Goal: Task Accomplishment & Management: Use online tool/utility

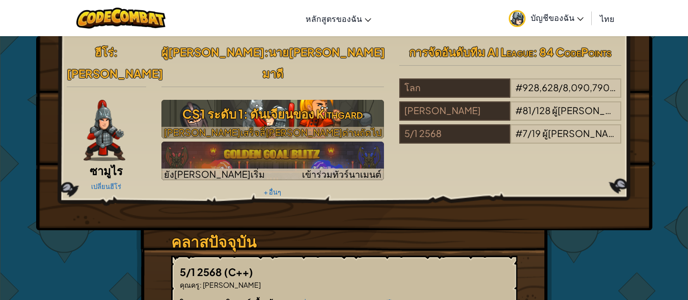
click at [268, 102] on h3 "CS1 ระดับ 1: ดันเจียนของ Kithgard" at bounding box center [272, 113] width 223 height 23
select select "th"
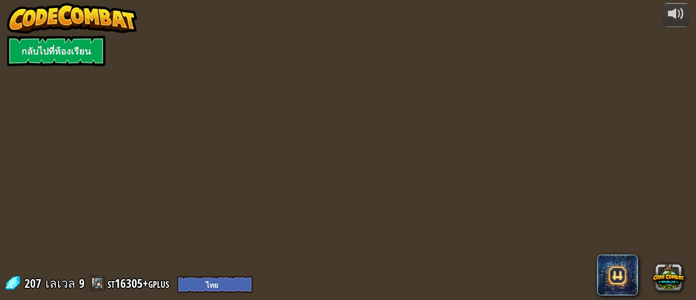
select select "th"
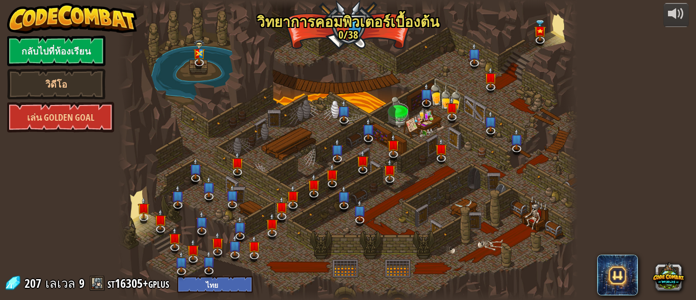
select select "th"
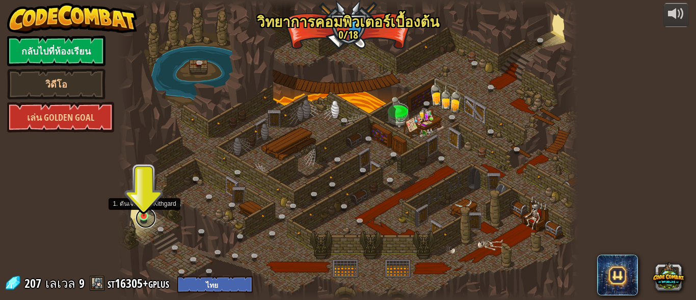
click at [146, 219] on link at bounding box center [145, 218] width 20 height 20
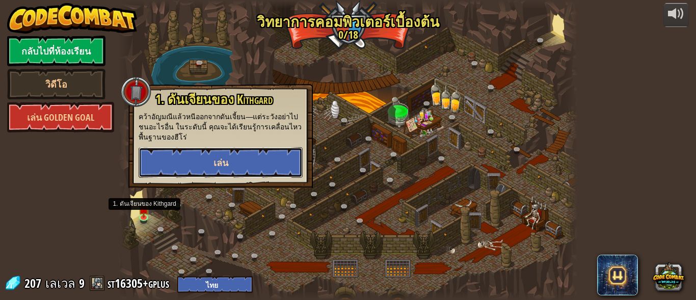
click at [172, 161] on button "เล่น" at bounding box center [221, 162] width 164 height 31
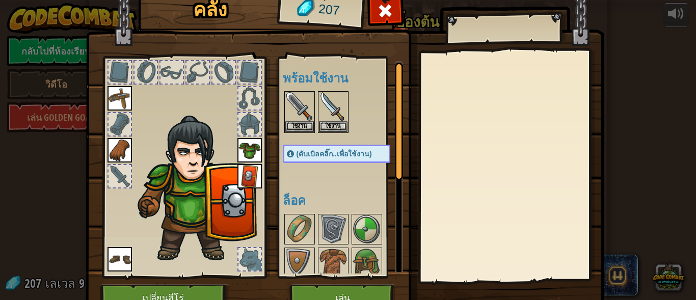
click at [28, 227] on div "คลัง 207 พร้อมใช้งาน ใช้งาน ใช้งาน ใช้งาน ใช้งาน ใช้งาน ใช้งาน ใช้งาน (ดับเบิลค…" at bounding box center [348, 150] width 696 height 300
click at [134, 288] on button "เปลี่ยนฮีโร่" at bounding box center [164, 298] width 129 height 28
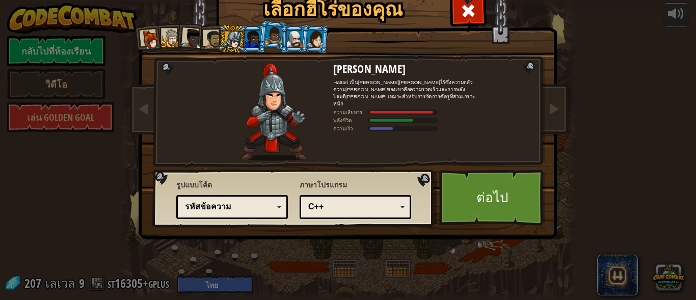
click at [208, 42] on div at bounding box center [212, 39] width 19 height 19
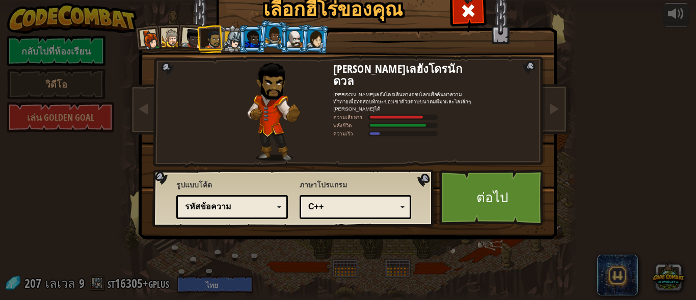
click at [226, 40] on div at bounding box center [232, 39] width 17 height 17
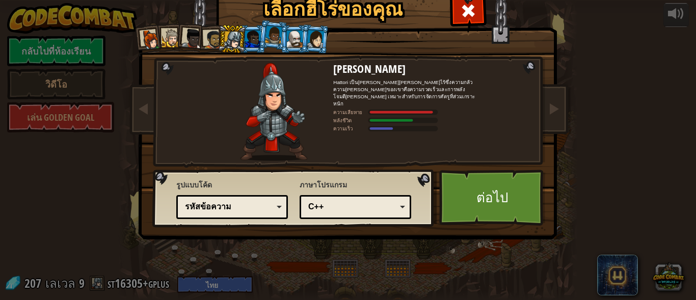
click at [275, 32] on div at bounding box center [273, 35] width 17 height 18
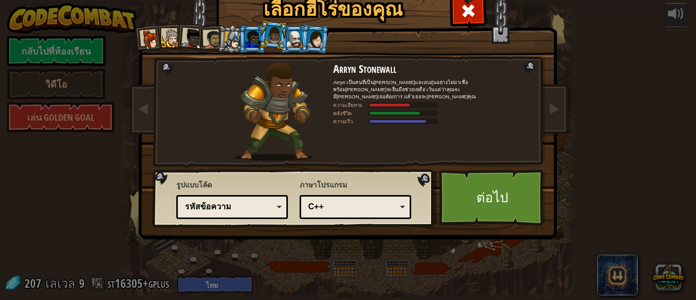
click at [289, 34] on div at bounding box center [295, 39] width 16 height 16
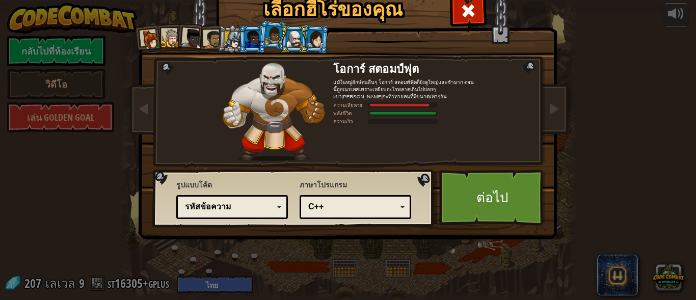
click at [309, 36] on div at bounding box center [315, 38] width 17 height 17
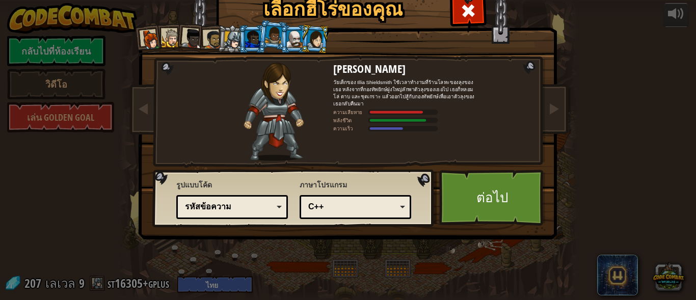
click at [245, 35] on div at bounding box center [253, 39] width 16 height 16
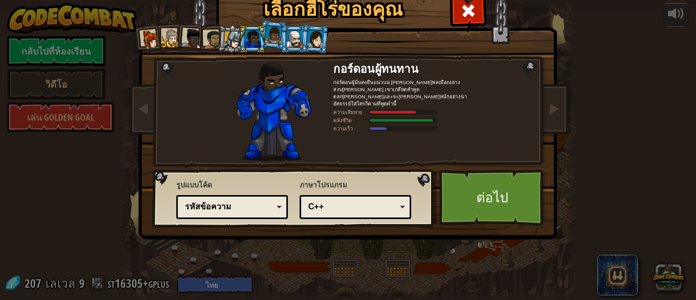
click at [224, 34] on div at bounding box center [232, 39] width 17 height 17
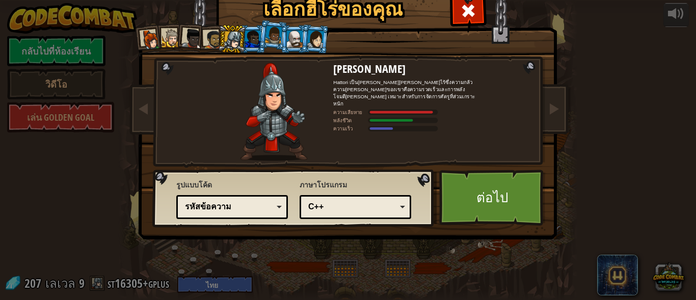
click at [206, 37] on div at bounding box center [212, 39] width 19 height 19
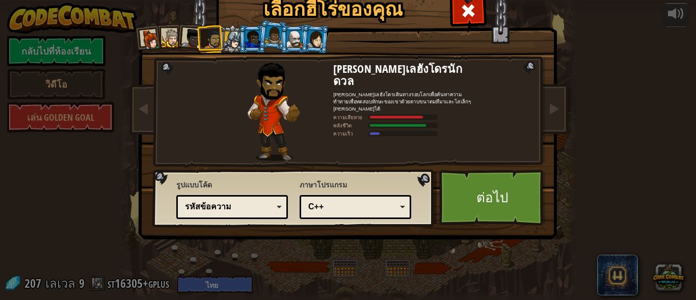
click at [182, 35] on div at bounding box center [192, 39] width 20 height 20
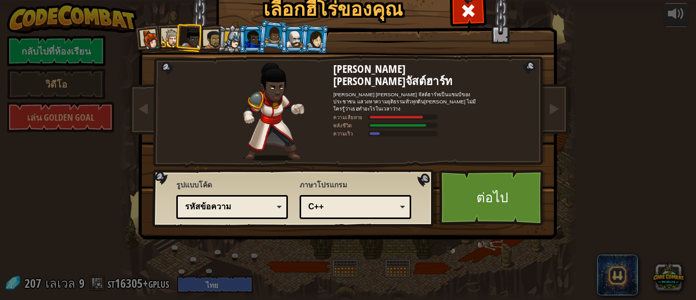
click at [166, 28] on li at bounding box center [169, 37] width 28 height 28
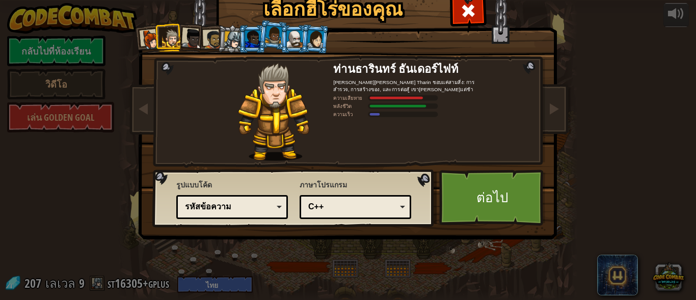
click at [155, 32] on li at bounding box center [169, 37] width 28 height 28
click at [142, 31] on div at bounding box center [151, 40] width 20 height 20
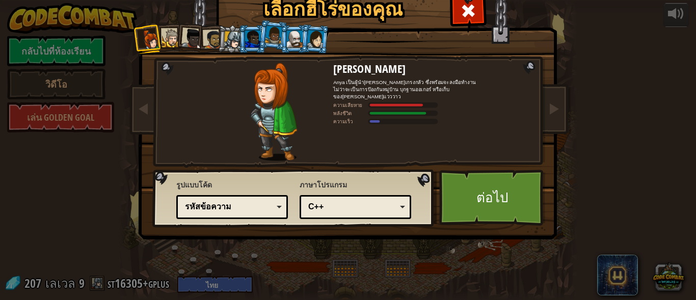
click at [270, 32] on div at bounding box center [273, 35] width 17 height 18
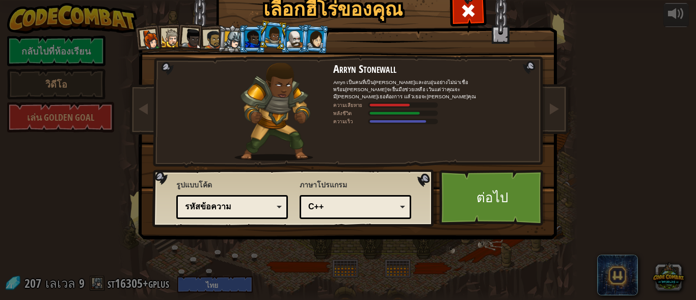
click at [252, 41] on div at bounding box center [253, 39] width 16 height 16
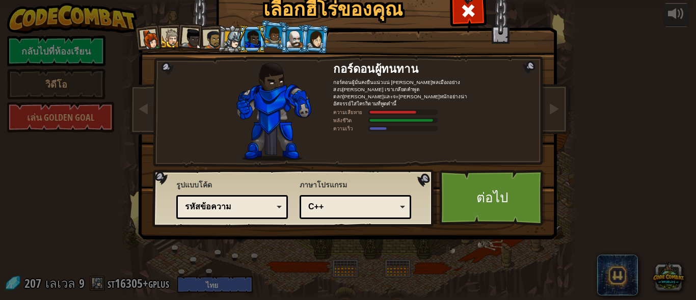
click at [227, 40] on div at bounding box center [232, 39] width 17 height 17
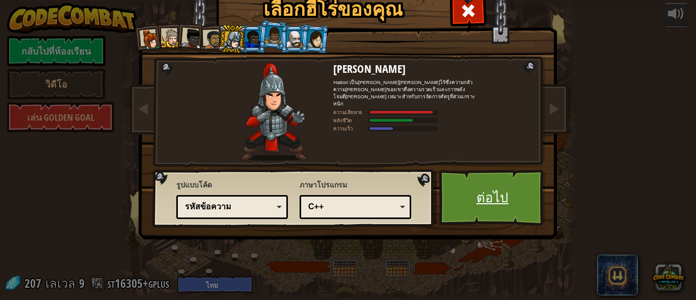
click at [497, 196] on link "ต่อไป" at bounding box center [492, 198] width 106 height 56
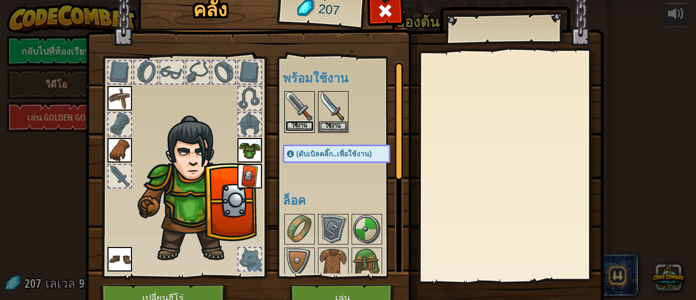
click at [296, 121] on button "ใช้งาน" at bounding box center [299, 126] width 29 height 11
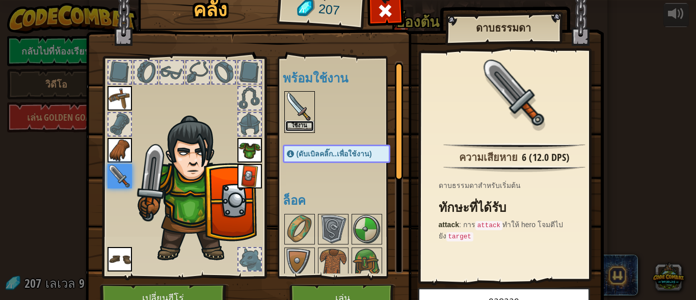
click at [302, 126] on button "ใช้งาน" at bounding box center [299, 126] width 29 height 11
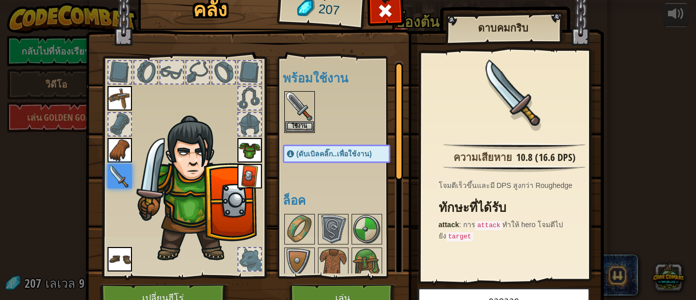
click at [111, 175] on img at bounding box center [119, 176] width 24 height 24
click at [301, 106] on img at bounding box center [299, 106] width 29 height 29
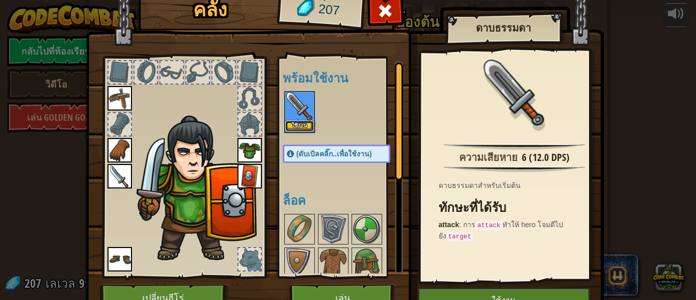
click at [301, 121] on button "ใช้งาน" at bounding box center [299, 126] width 29 height 11
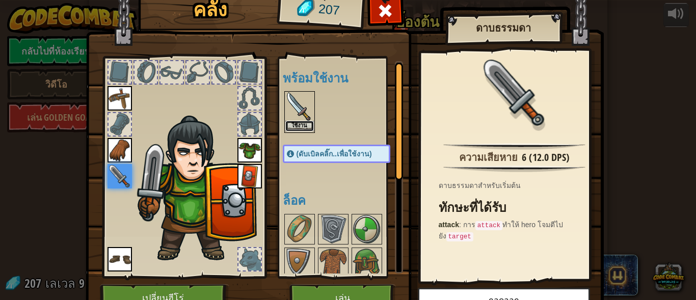
click at [299, 121] on button "ใช้งาน" at bounding box center [299, 126] width 29 height 11
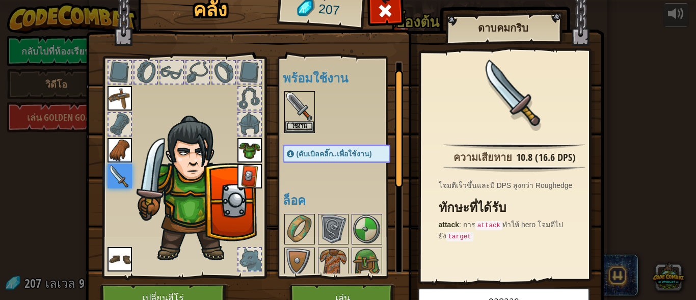
scroll to position [51, 0]
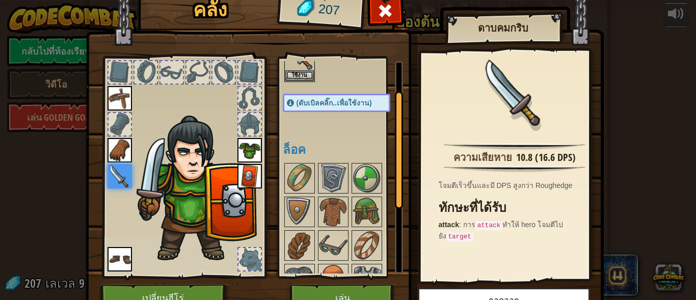
click at [248, 255] on div at bounding box center [249, 259] width 22 height 22
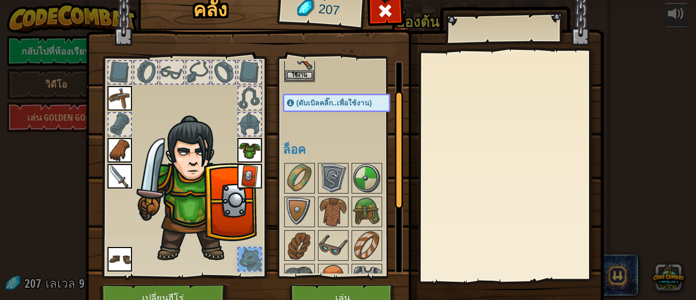
click at [201, 68] on div at bounding box center [197, 72] width 22 height 22
click at [212, 71] on div at bounding box center [223, 72] width 22 height 22
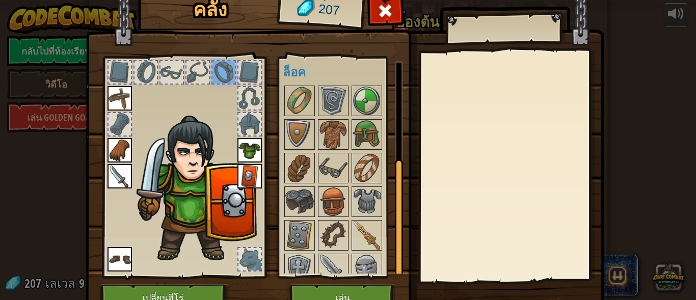
scroll to position [174, 0]
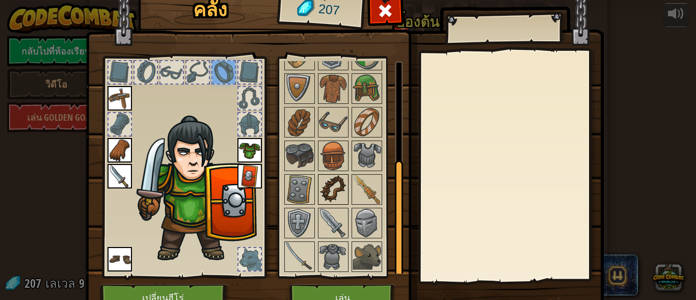
click at [330, 189] on img at bounding box center [333, 189] width 29 height 29
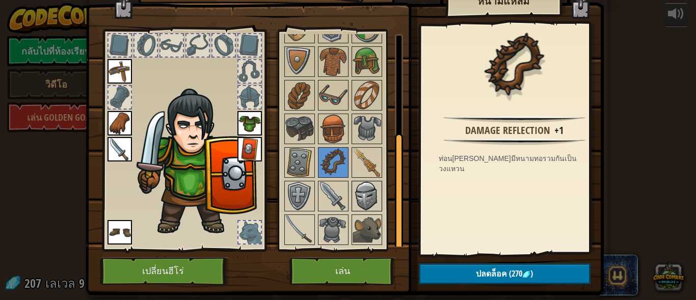
scroll to position [51, 0]
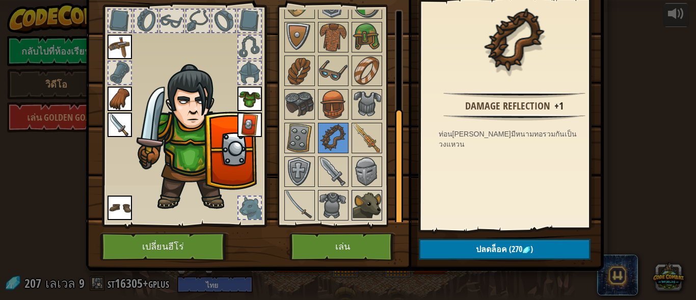
click at [355, 206] on img at bounding box center [366, 205] width 29 height 29
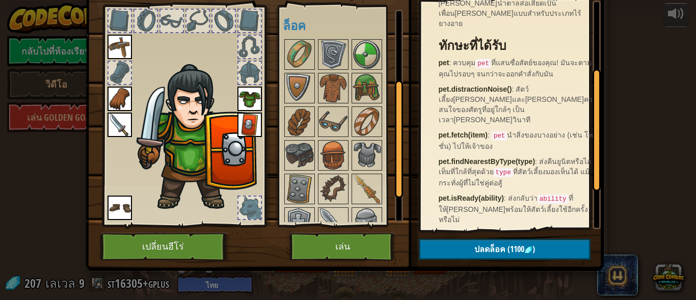
scroll to position [100, 0]
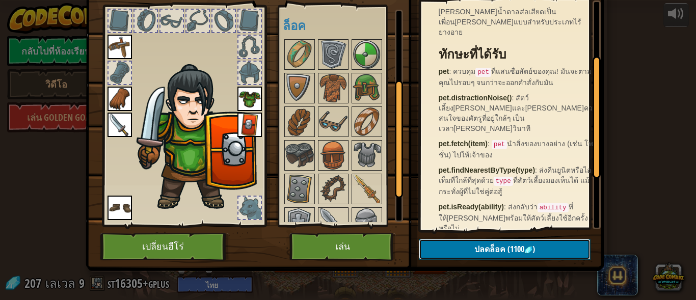
click at [446, 240] on button "ปลดล็อค (1100 )" at bounding box center [505, 249] width 172 height 21
click at [369, 176] on img at bounding box center [366, 189] width 29 height 29
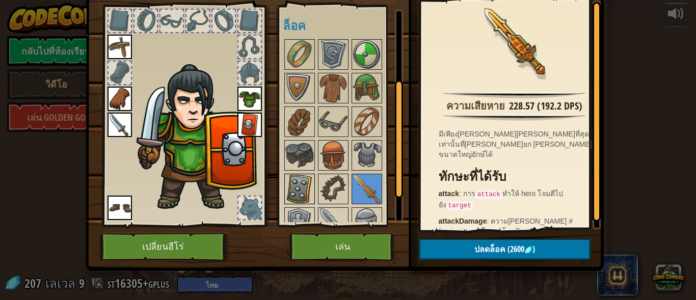
click at [297, 181] on img at bounding box center [299, 189] width 29 height 29
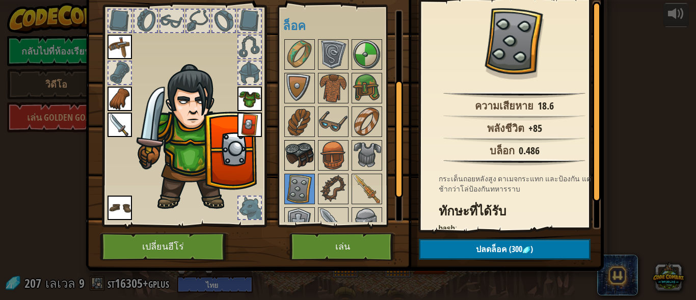
click at [293, 146] on img at bounding box center [299, 155] width 29 height 29
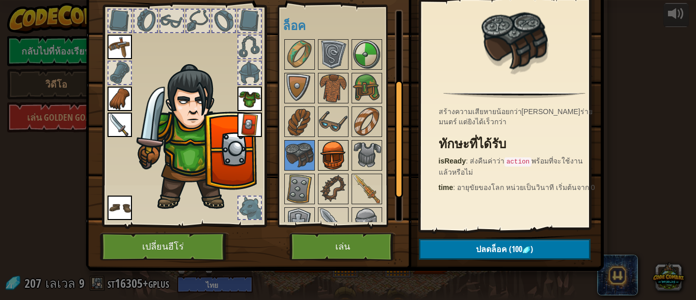
click at [332, 145] on img at bounding box center [333, 155] width 29 height 29
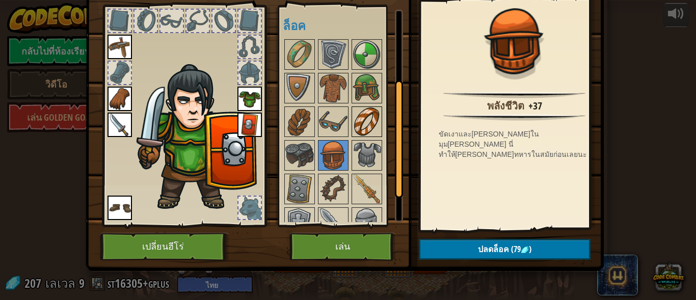
click at [363, 118] on img at bounding box center [366, 121] width 29 height 29
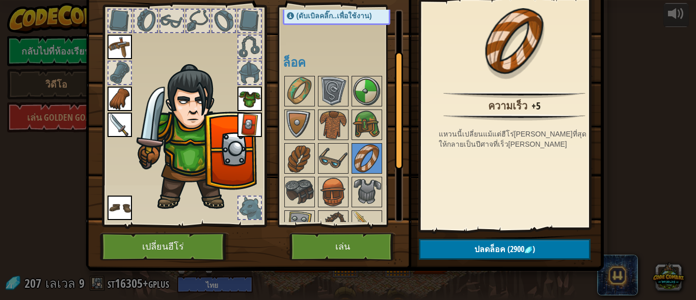
scroll to position [72, 0]
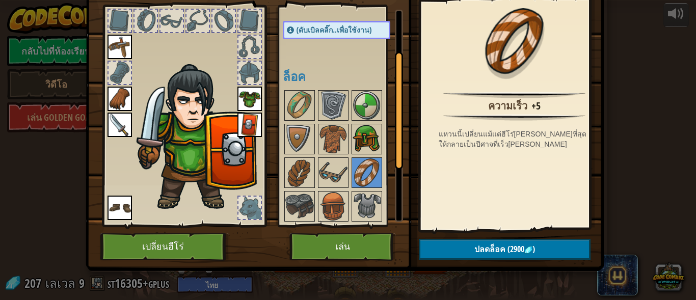
click at [354, 131] on img at bounding box center [366, 139] width 29 height 29
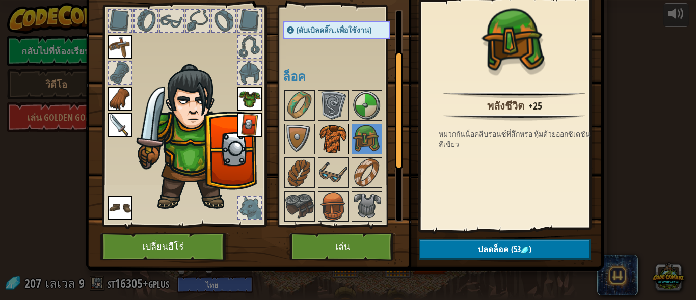
click at [342, 144] on img at bounding box center [333, 139] width 29 height 29
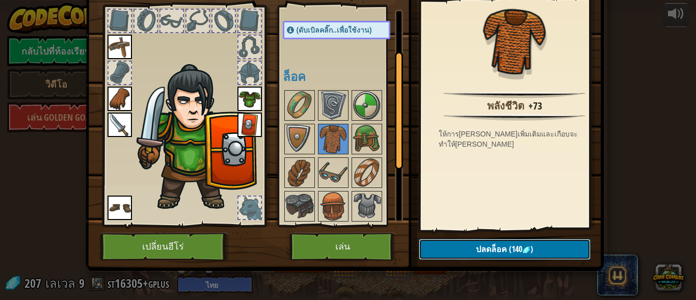
click at [458, 244] on button "ปลดล็อค (140 )" at bounding box center [505, 249] width 172 height 21
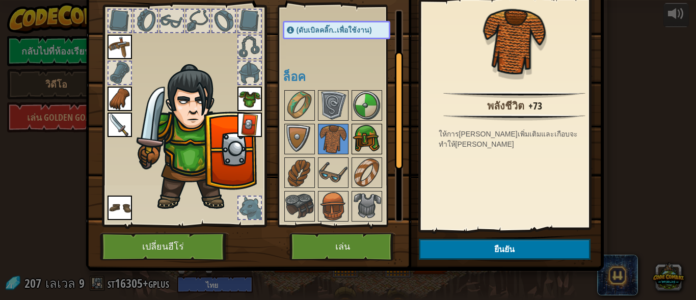
click at [365, 143] on img at bounding box center [366, 139] width 29 height 29
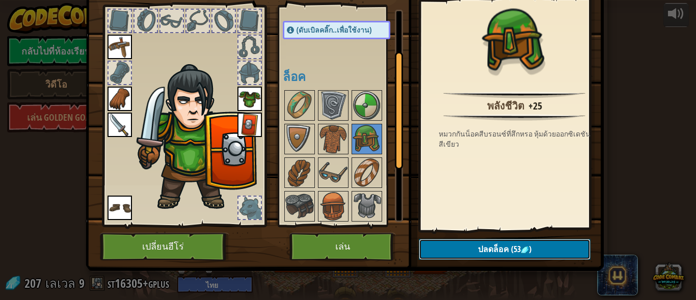
click at [451, 243] on button "ปลดล็อค (53 )" at bounding box center [505, 249] width 172 height 21
click at [480, 255] on button "ยืนยัน" at bounding box center [505, 249] width 172 height 21
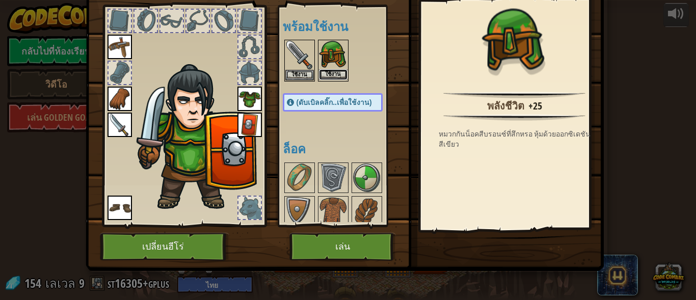
click at [329, 76] on button "ใช้งาน" at bounding box center [333, 74] width 29 height 11
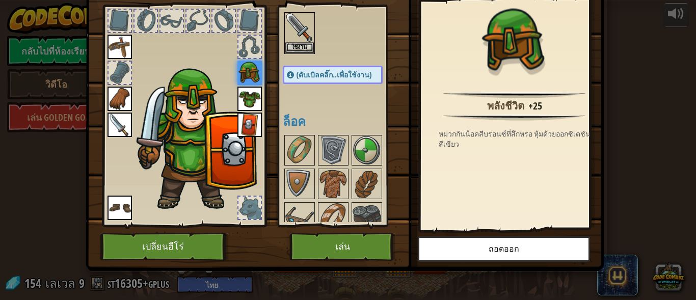
scroll to position [51, 0]
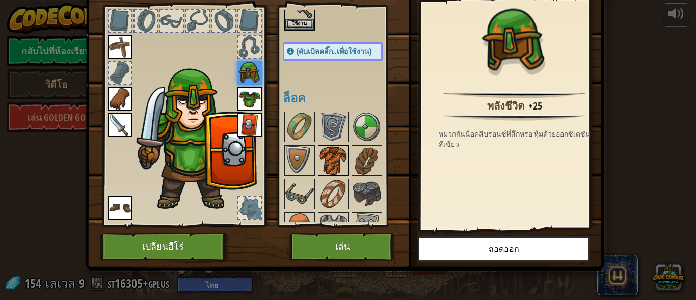
click at [319, 160] on img at bounding box center [333, 160] width 29 height 29
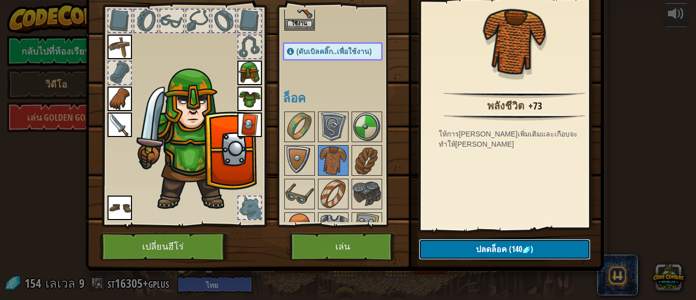
click at [460, 248] on button "ปลดล็อค (140 )" at bounding box center [505, 249] width 172 height 21
click at [460, 248] on button "ยืนยัน" at bounding box center [505, 249] width 172 height 21
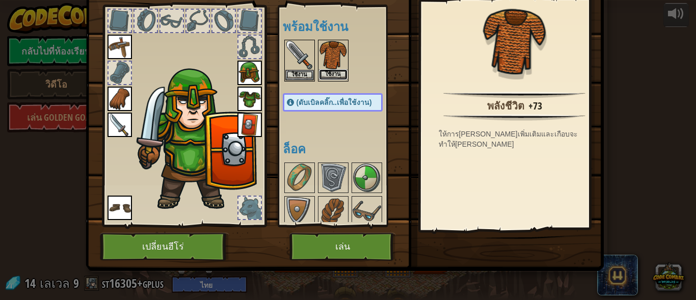
click at [329, 77] on button "ใช้งาน" at bounding box center [333, 74] width 29 height 11
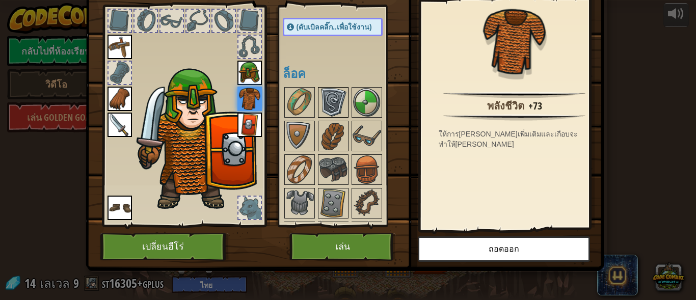
scroll to position [102, 0]
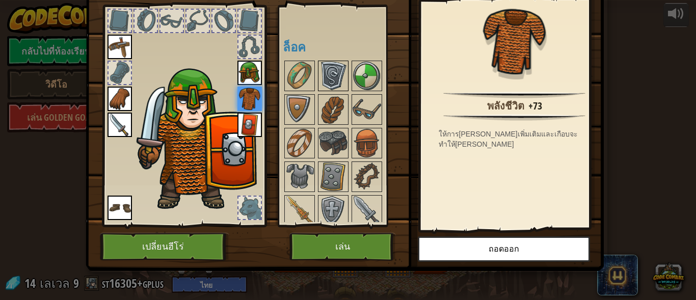
click at [320, 75] on img at bounding box center [333, 76] width 29 height 29
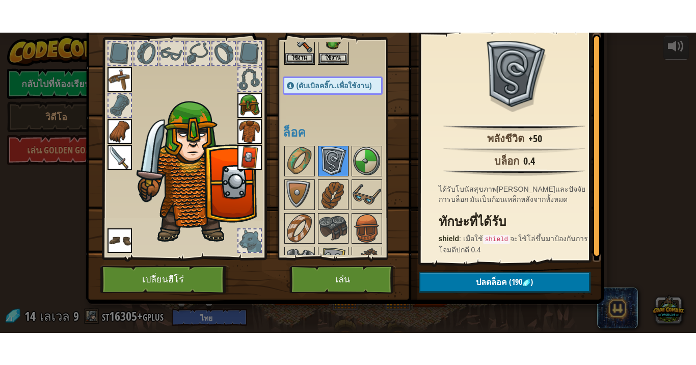
scroll to position [0, 0]
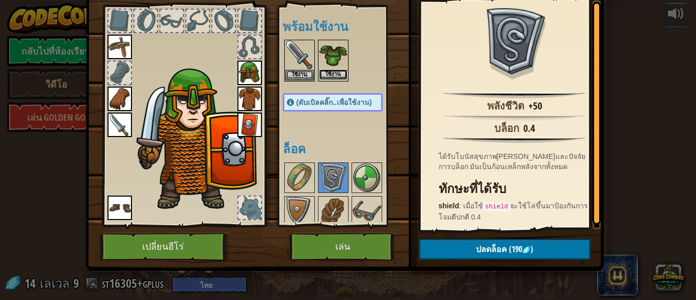
click at [323, 71] on button "ใช้งาน" at bounding box center [333, 74] width 29 height 11
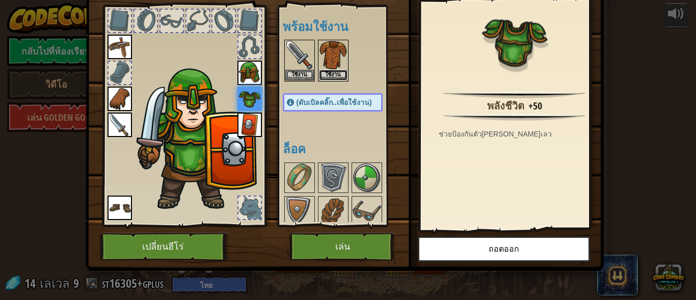
click at [323, 71] on button "ใช้งาน" at bounding box center [333, 75] width 29 height 11
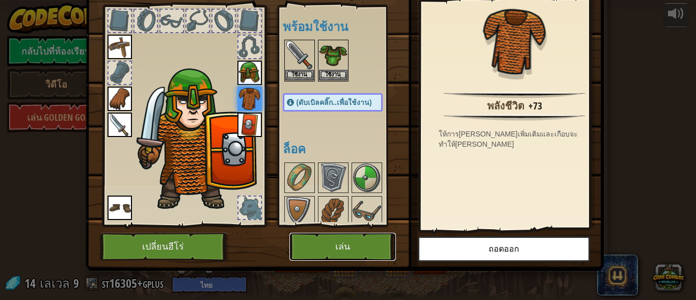
click at [364, 249] on button "เล่น" at bounding box center [342, 247] width 106 height 28
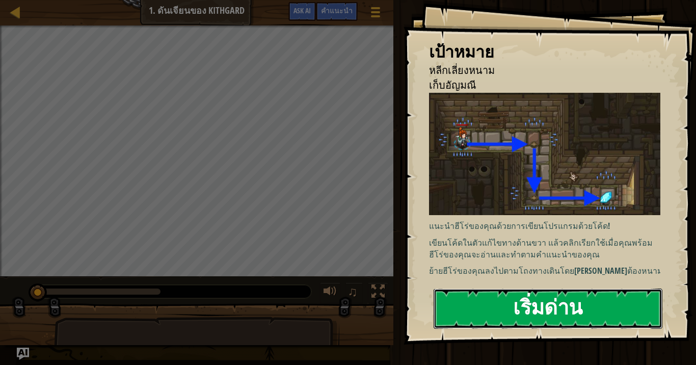
click at [511, 294] on button "เริ่มด่าน" at bounding box center [547, 308] width 229 height 40
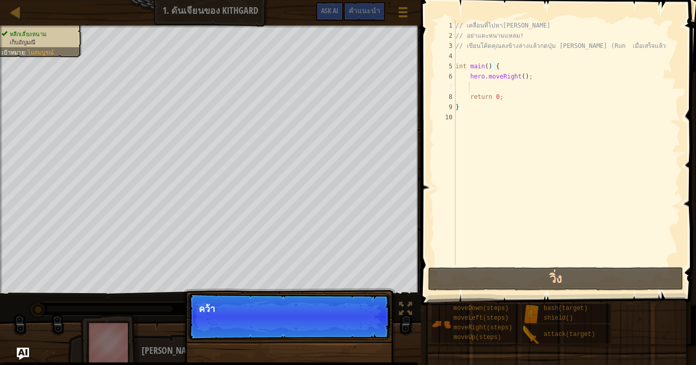
click at [514, 83] on div "// เคลื่อนที่ไปหาอัญมณี // อย่าแตะหนามแหลม! // เขียนโค้ดคุณลงข้างล่างแล้วกดปุ่ม…" at bounding box center [566, 152] width 227 height 265
click at [364, 299] on button "ต่อไป" at bounding box center [366, 322] width 31 height 13
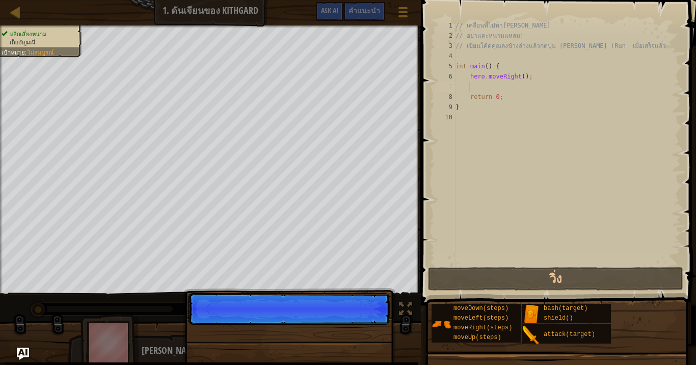
scroll to position [5, 1]
click at [364, 299] on p "ต่อไป" at bounding box center [289, 309] width 202 height 32
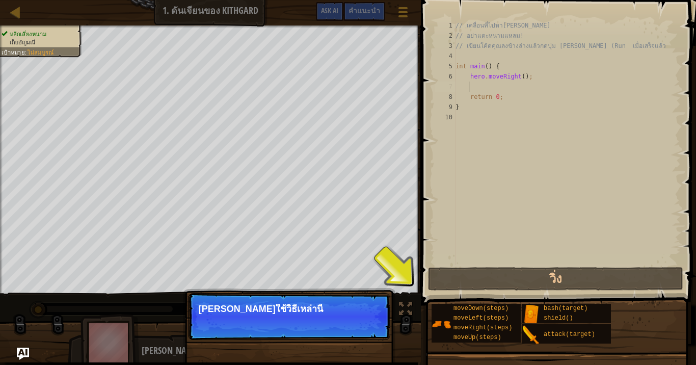
click at [358, 299] on p "คุณสามารถใช้วิธีเหล่านี้" at bounding box center [289, 309] width 181 height 10
click at [371, 299] on p "ต่อไป คุณสามารถใช้วิธีเหล่านี้" at bounding box center [289, 316] width 202 height 47
click at [371, 299] on button "ต่อไป" at bounding box center [366, 322] width 31 height 13
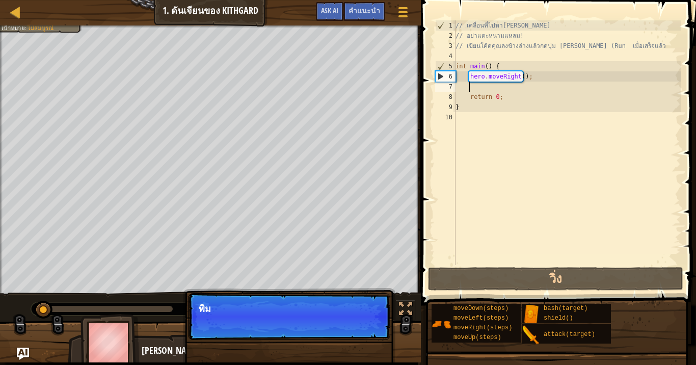
click at [372, 299] on p "ต่อไป พิม" at bounding box center [289, 316] width 202 height 47
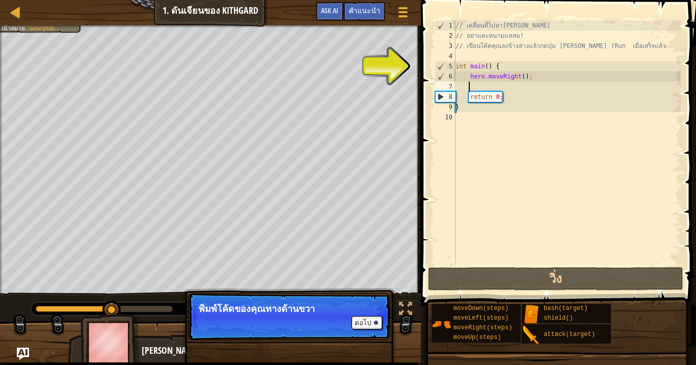
click at [513, 83] on div "// เคลื่อนที่ไปหาอัญมณี // อย่าแตะหนามแหลม! // เขียนโค้ดคุณลงข้างล่างแล้วกดปุ่ม…" at bounding box center [566, 152] width 227 height 265
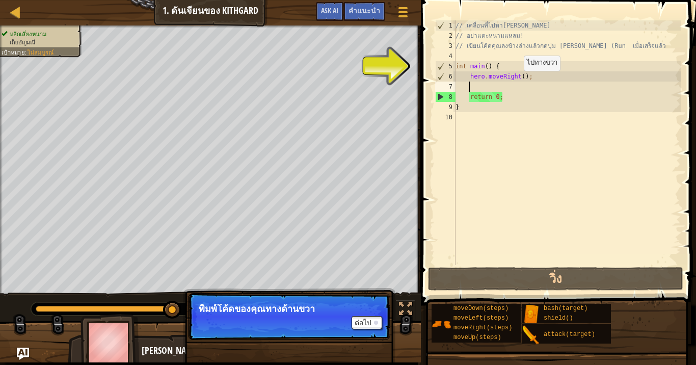
type textarea "h"
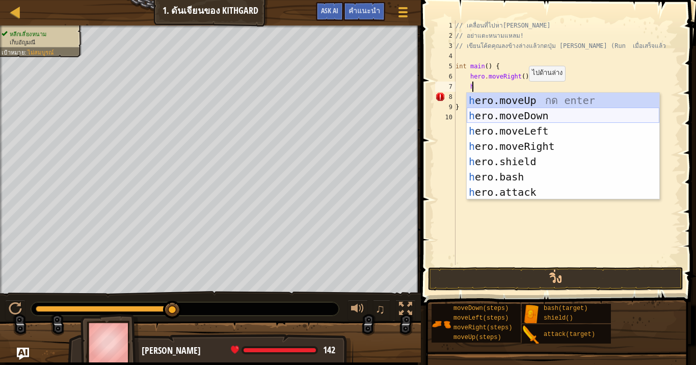
click at [525, 116] on div "h ero.moveUp กด enter h ero.moveDown กด enter h ero.moveLeft กด enter h ero.mov…" at bounding box center [563, 162] width 193 height 138
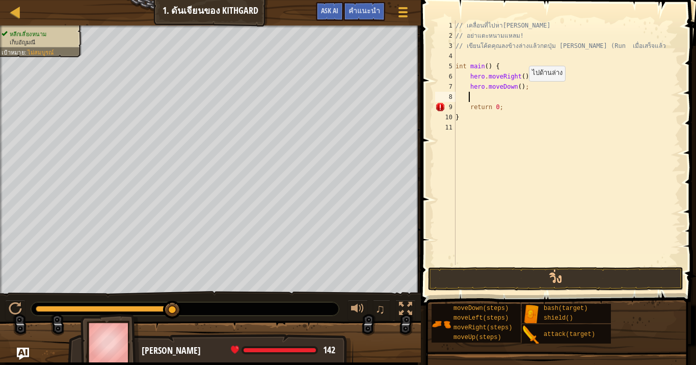
type textarea "h"
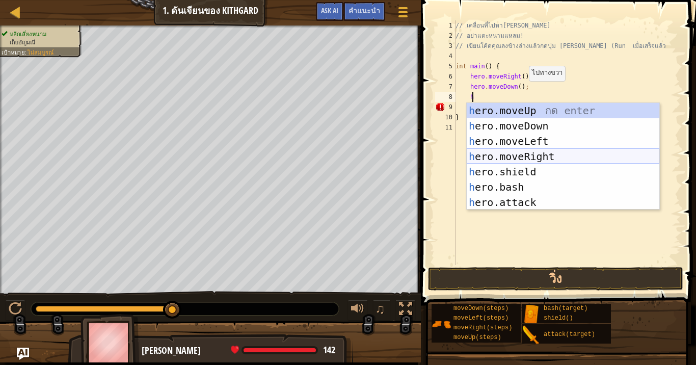
click at [539, 151] on div "h ero.moveUp กด enter h ero.moveDown กด enter h ero.moveLeft กด enter h ero.mov…" at bounding box center [563, 172] width 193 height 138
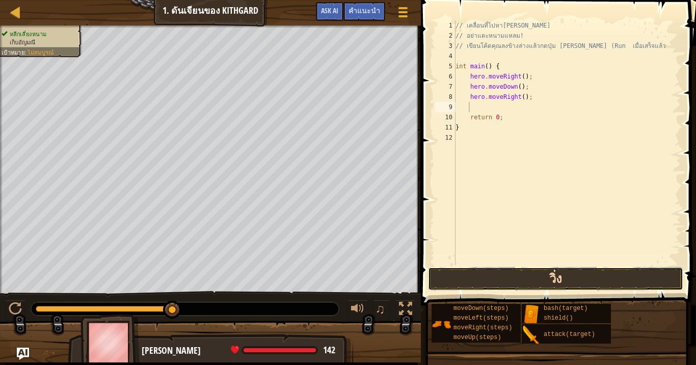
click at [494, 279] on button "วิ่ง" at bounding box center [555, 278] width 255 height 23
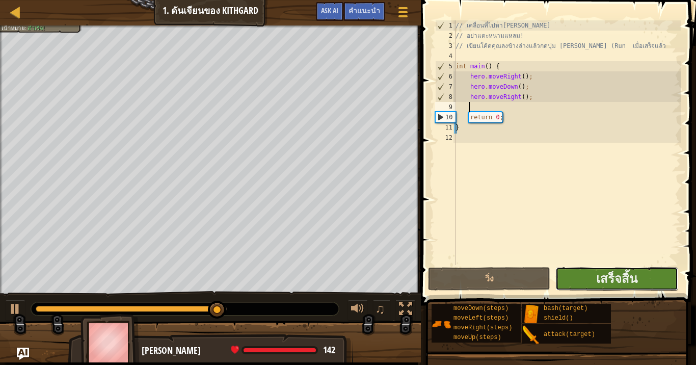
click at [574, 279] on button "เสร็จสิ้น" at bounding box center [616, 278] width 122 height 23
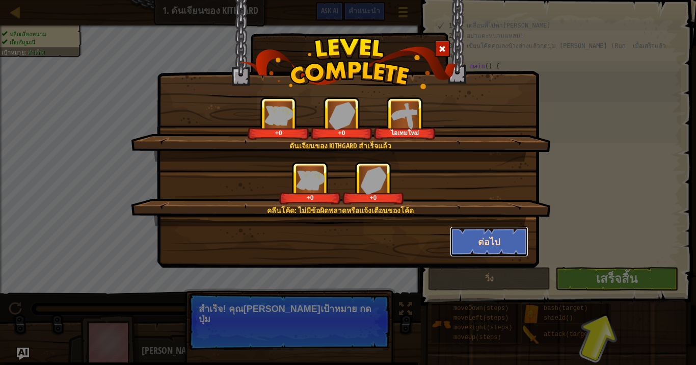
click at [467, 238] on button "ต่อไป" at bounding box center [489, 241] width 79 height 31
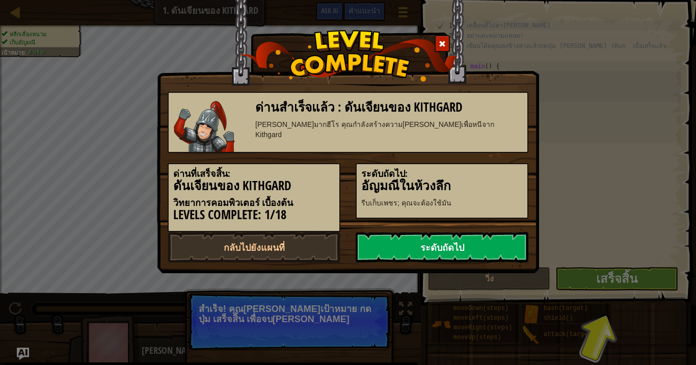
click at [419, 242] on link "ระดับถัดไป" at bounding box center [442, 247] width 173 height 31
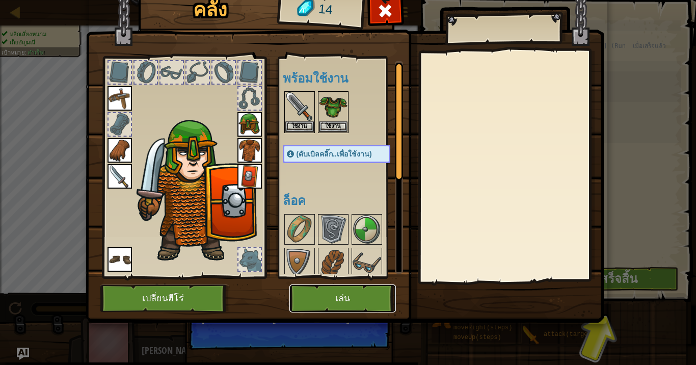
click at [346, 297] on button "เล่น" at bounding box center [342, 298] width 106 height 28
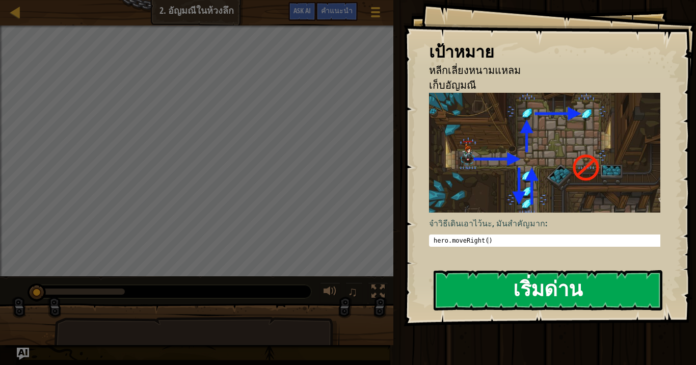
click at [515, 298] on button "เริ่มด่าน" at bounding box center [547, 290] width 229 height 40
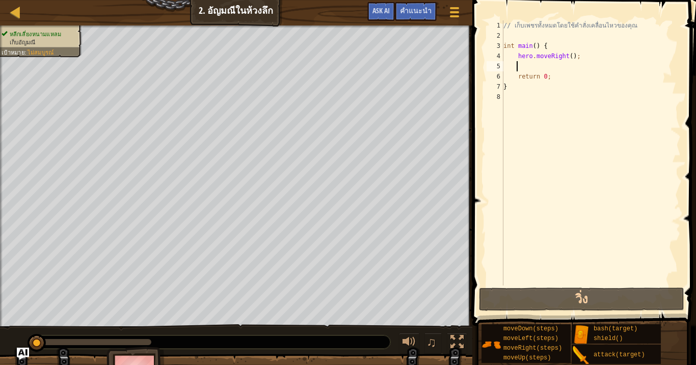
click at [552, 68] on div "// เก็บเพชรทั้งหมดโดยใช้คำสั่งเคลื่อนไหวของคุณ int main ( ) { hero . moveRight …" at bounding box center [590, 162] width 179 height 285
type textarea "h"
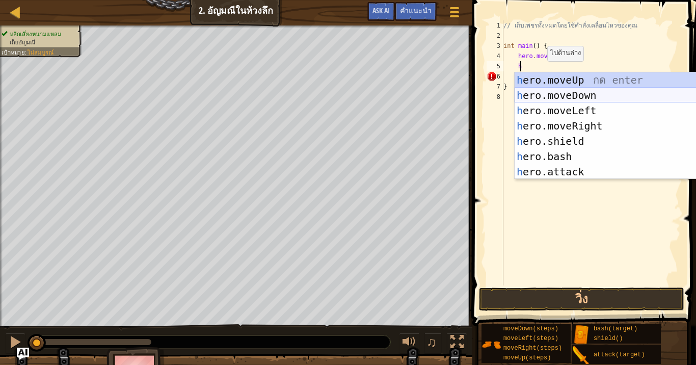
click at [548, 96] on div "h ero.moveUp กด enter h ero.moveDown กด enter h ero.moveLeft กด enter h ero.mov…" at bounding box center [610, 141] width 193 height 138
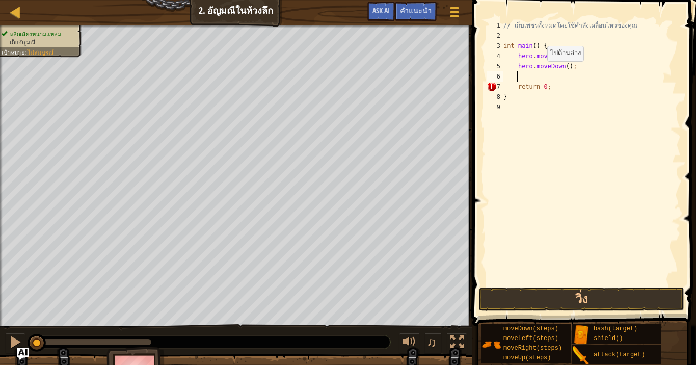
type textarea "h"
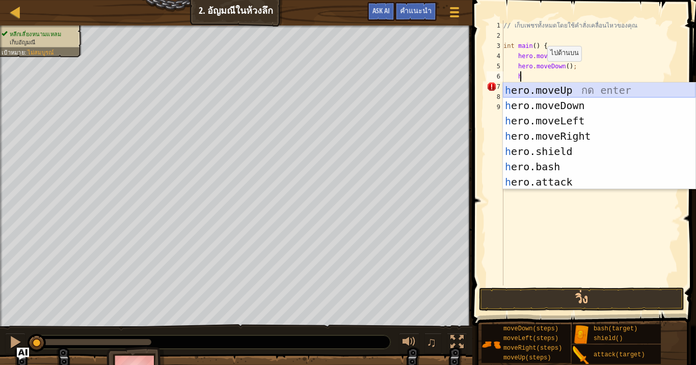
click at [555, 84] on div "h ero.moveUp กด enter h ero.moveDown กด enter h ero.moveLeft กด enter h ero.mov…" at bounding box center [599, 152] width 193 height 138
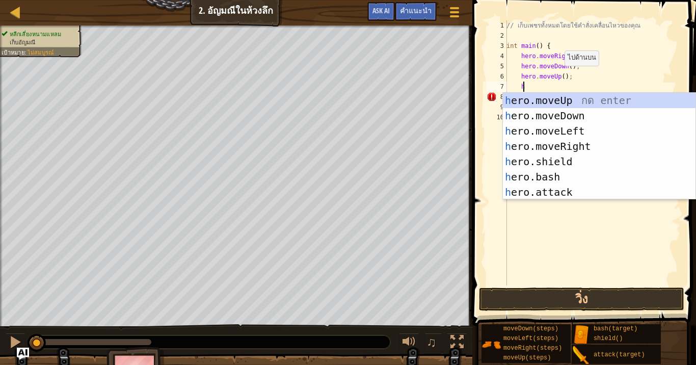
click at [559, 76] on div "// เก็บเพชรทั้งหมดโดยใช้คำสั่งเคลื่อนไหวของคุณ int main ( ) { hero . moveRight …" at bounding box center [592, 162] width 176 height 285
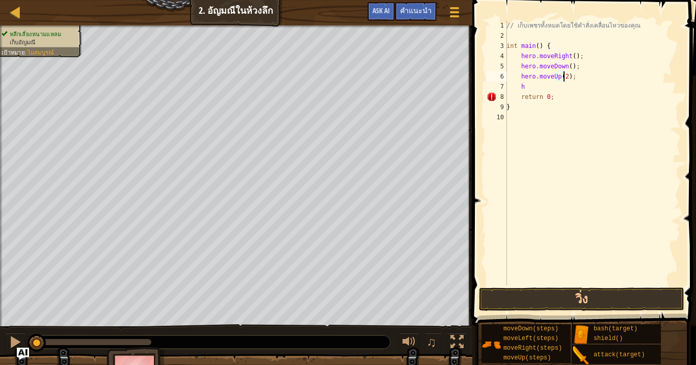
scroll to position [5, 5]
click at [558, 89] on div "// เก็บเพชรทั้งหมดโดยใช้คำสั่งเคลื่อนไหวของคุณ int main ( ) { hero . moveRight …" at bounding box center [592, 162] width 176 height 285
type textarea "h"
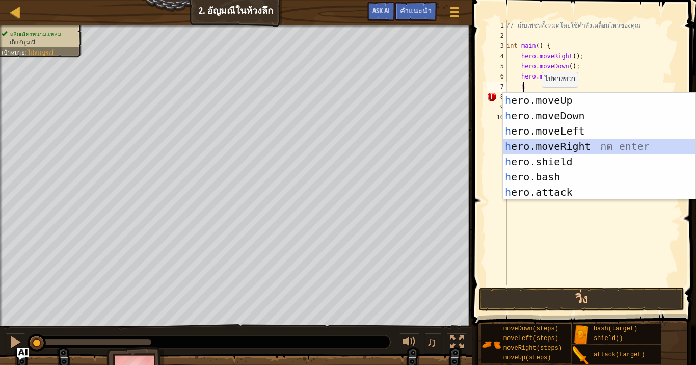
click at [562, 145] on div "h ero.moveUp กด enter h ero.moveDown กด enter h ero.moveLeft กด enter h ero.mov…" at bounding box center [599, 162] width 193 height 138
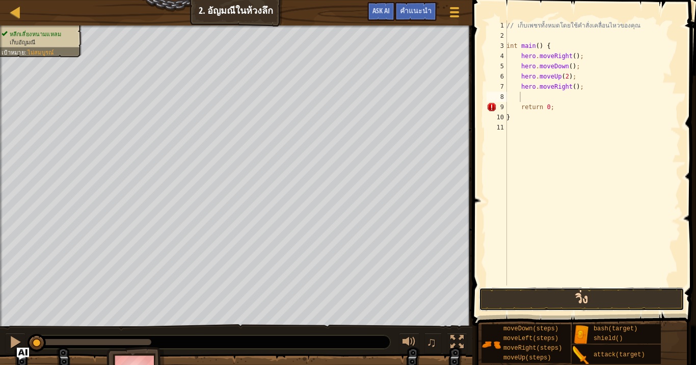
click at [576, 296] on button "วิ่ง" at bounding box center [581, 298] width 205 height 23
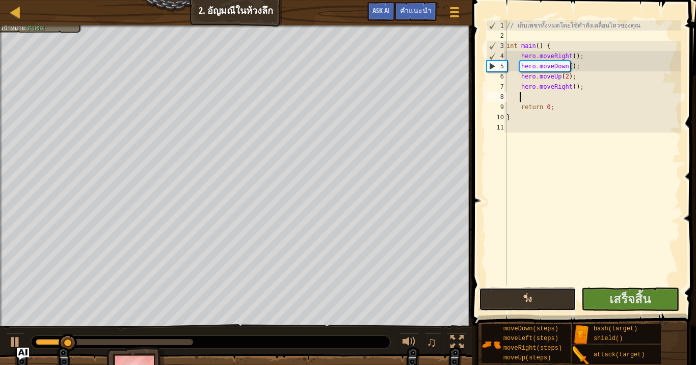
click at [555, 298] on button "วิ่ง" at bounding box center [527, 298] width 97 height 23
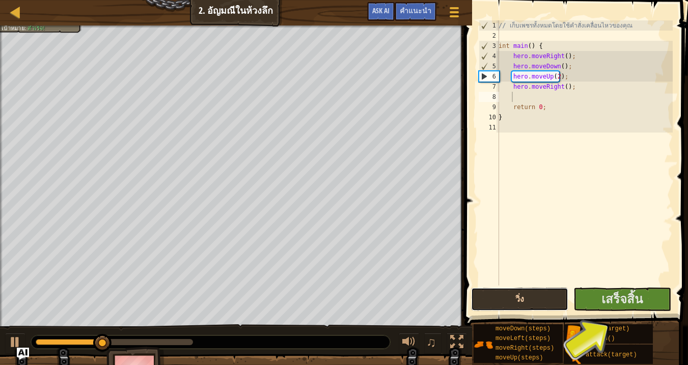
click at [547, 297] on button "วิ่ง" at bounding box center [519, 298] width 97 height 23
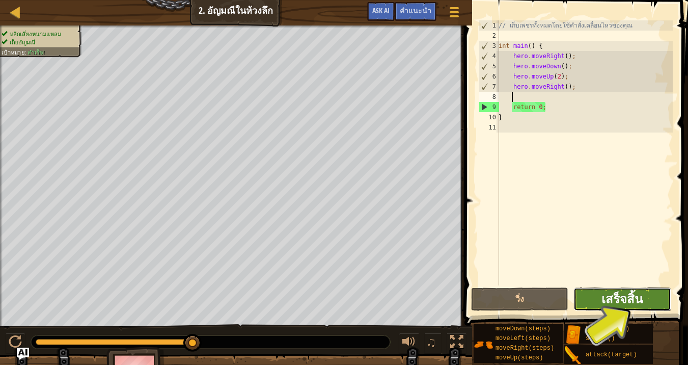
click at [607, 297] on span "เสร็จสิ้น" at bounding box center [622, 298] width 41 height 16
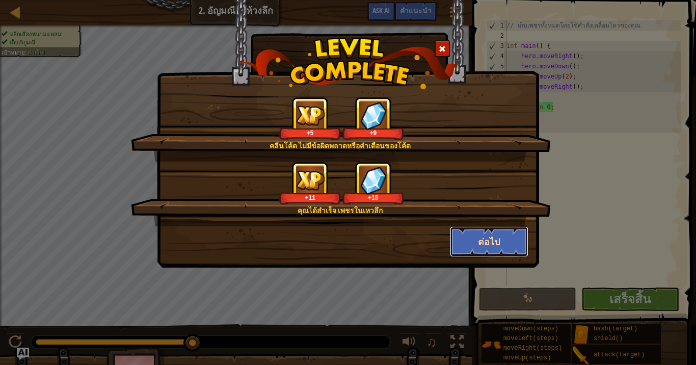
click at [487, 241] on button "ต่อไป" at bounding box center [489, 241] width 79 height 31
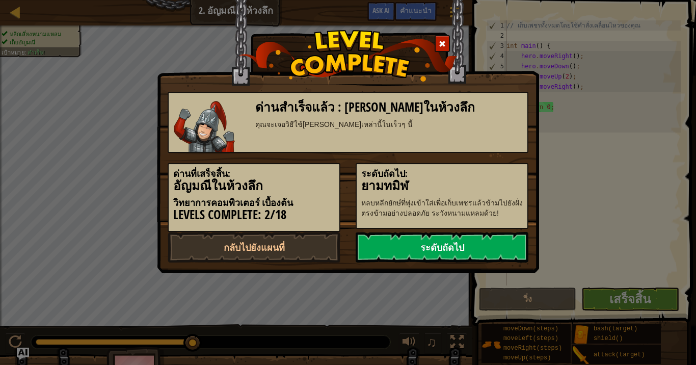
click at [487, 241] on link "ระดับถัดไป" at bounding box center [442, 247] width 173 height 31
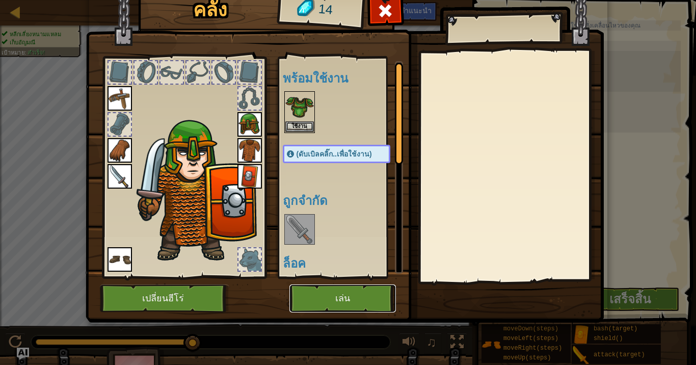
click at [360, 292] on button "เล่น" at bounding box center [342, 298] width 106 height 28
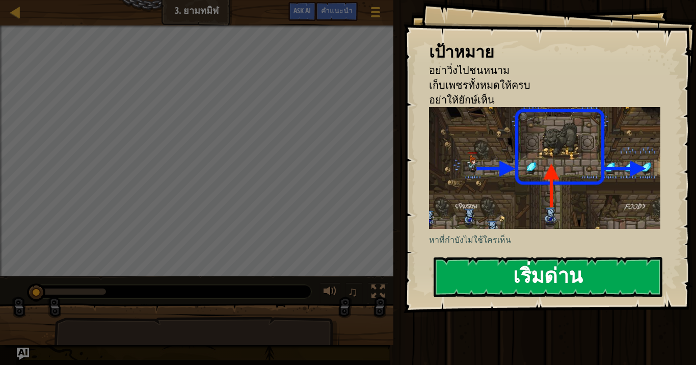
click at [512, 264] on button "เริ่มด่าน" at bounding box center [547, 277] width 229 height 40
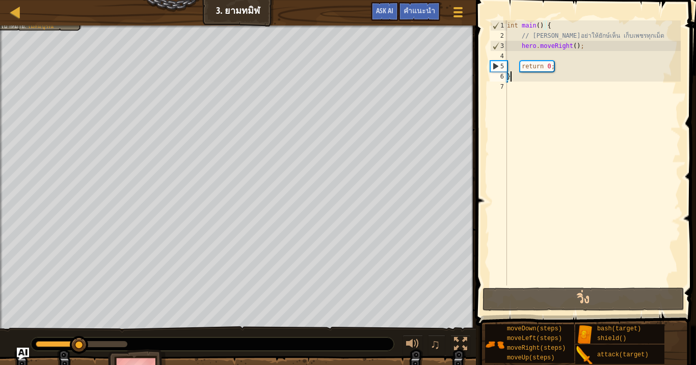
click at [536, 74] on div "int main ( ) { // พยายามอย่าให้ยักษ์เห็น เก็บเพชรทุกเม็ด hero . moveRight ( ) ;…" at bounding box center [593, 162] width 176 height 285
click at [572, 47] on div "int main ( ) { // พยายามอย่าให้ยักษ์เห็น เก็บเพชรทุกเม็ด hero . moveRight ( ) ;…" at bounding box center [593, 162] width 176 height 285
type textarea "hero.moveRight();"
click at [572, 53] on div "int main ( ) { // พยายามอย่าให้ยักษ์เห็น เก็บเพชรทุกเม็ด hero . moveRight ( ) ;…" at bounding box center [593, 162] width 176 height 285
type textarea "h"
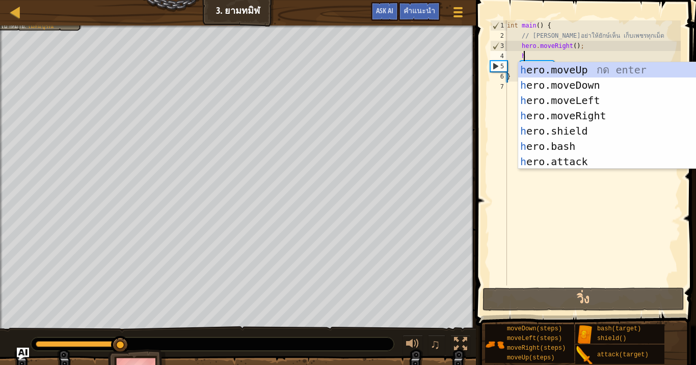
scroll to position [5, 1]
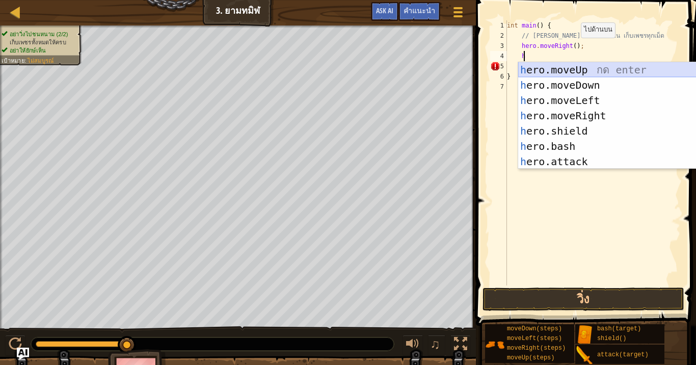
click at [558, 66] on div "h ero.moveUp กด enter h ero.moveDown กด enter h ero.moveLeft กด enter h ero.mov…" at bounding box center [614, 131] width 193 height 138
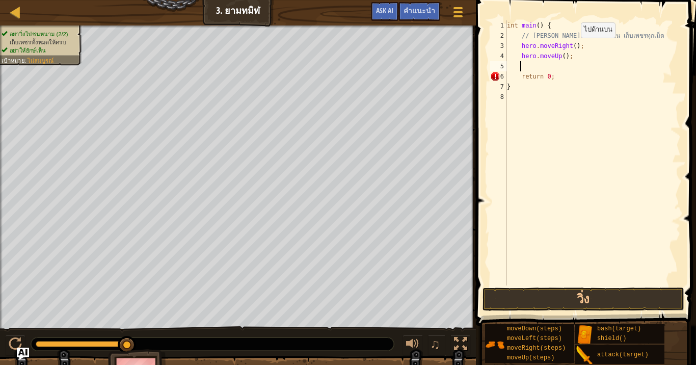
type textarea "h"
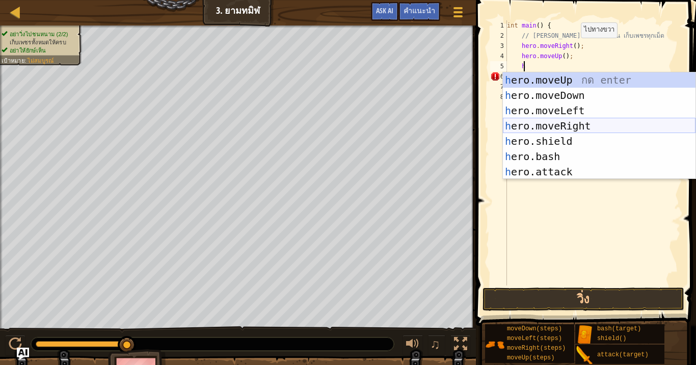
click at [570, 121] on div "h ero.moveUp กด enter h ero.moveDown กด enter h ero.moveLeft กด enter h ero.mov…" at bounding box center [599, 141] width 193 height 138
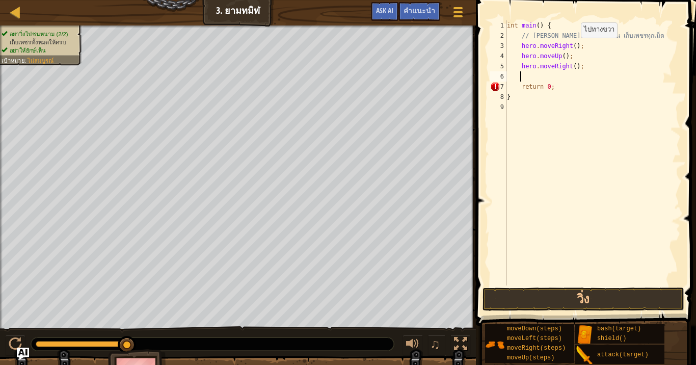
type textarea "h"
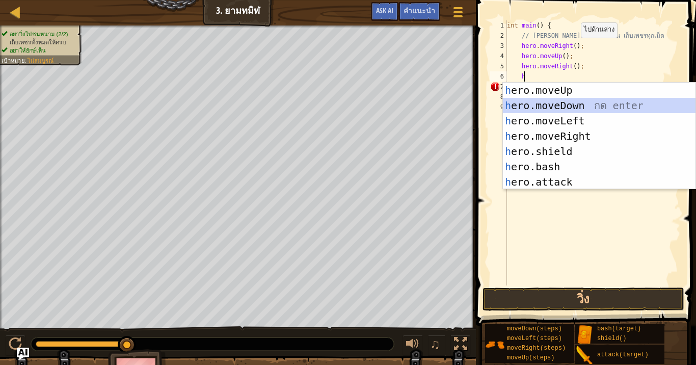
click at [564, 102] on div "h ero.moveUp กด enter h ero.moveDown กด enter h ero.moveLeft กด enter h ero.mov…" at bounding box center [599, 152] width 193 height 138
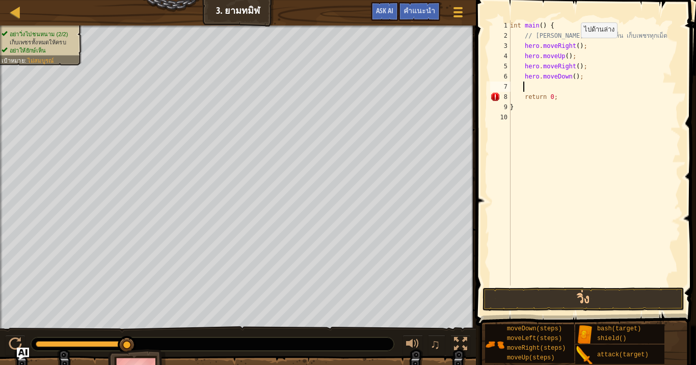
type textarea "h"
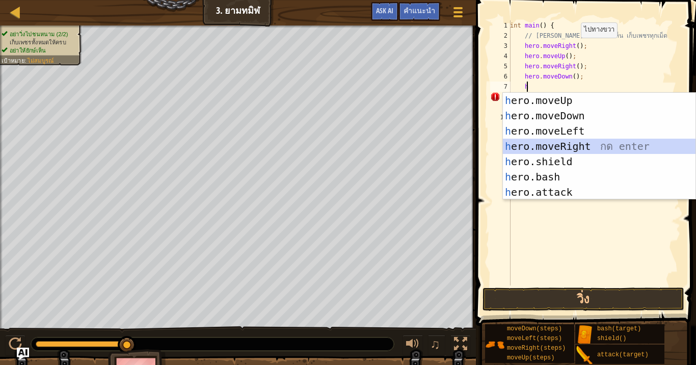
click at [576, 145] on div "h ero.moveUp กด enter h ero.moveDown กด enter h ero.moveLeft กด enter h ero.mov…" at bounding box center [599, 162] width 193 height 138
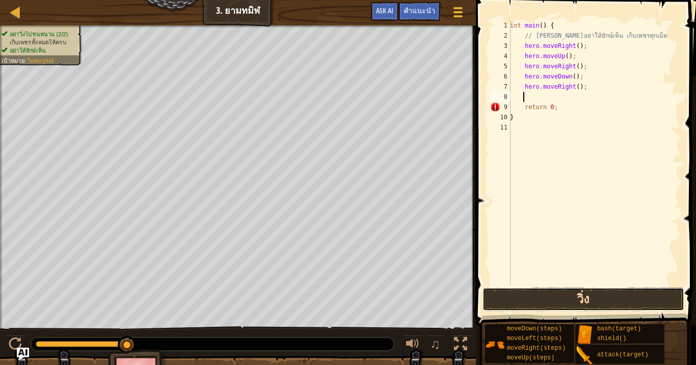
click at [608, 297] on button "วิ่ง" at bounding box center [583, 298] width 202 height 23
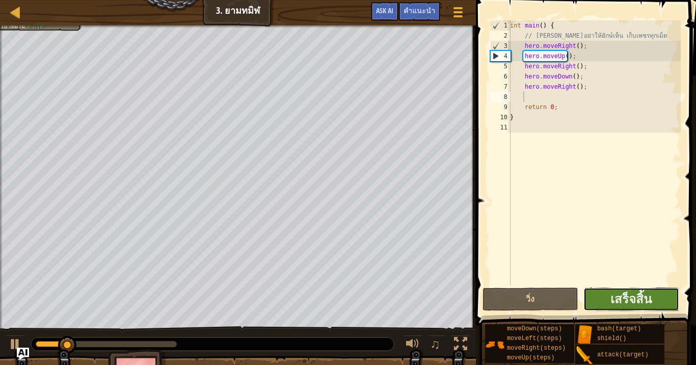
click at [606, 299] on button "เสร็จสิ้น" at bounding box center [631, 298] width 96 height 23
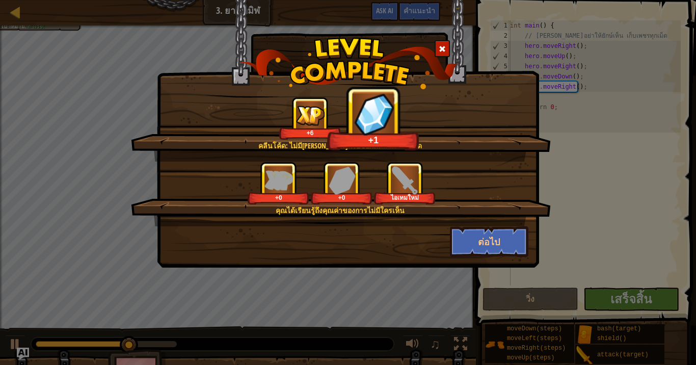
click at [529, 191] on div "+0 +0 ไอเทมใหม่" at bounding box center [341, 182] width 395 height 43
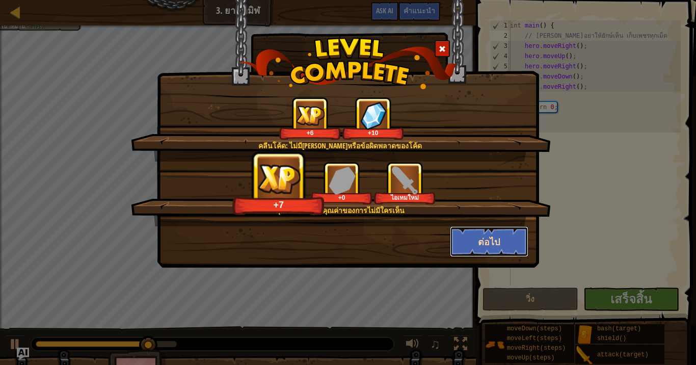
click at [507, 234] on button "ต่อไป" at bounding box center [489, 241] width 79 height 31
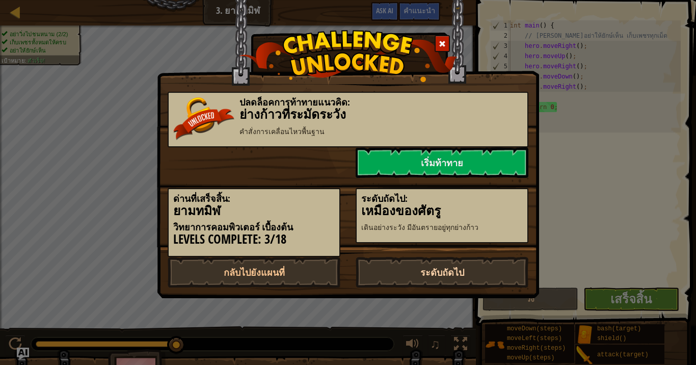
click at [462, 270] on link "ระดับถัดไป" at bounding box center [442, 272] width 173 height 31
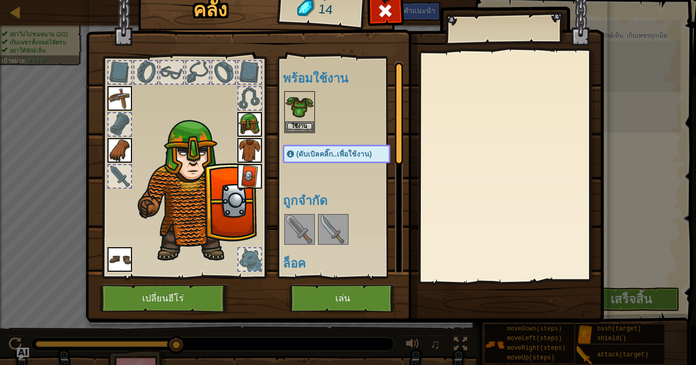
click at [336, 236] on img at bounding box center [333, 229] width 29 height 29
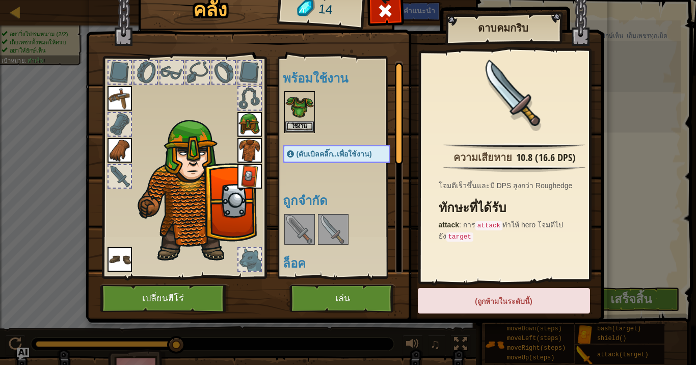
click at [466, 295] on div "(ถูกห้ามในระดับนี้)" at bounding box center [504, 300] width 172 height 25
drag, startPoint x: 398, startPoint y: 262, endPoint x: 360, endPoint y: 169, distance: 100.5
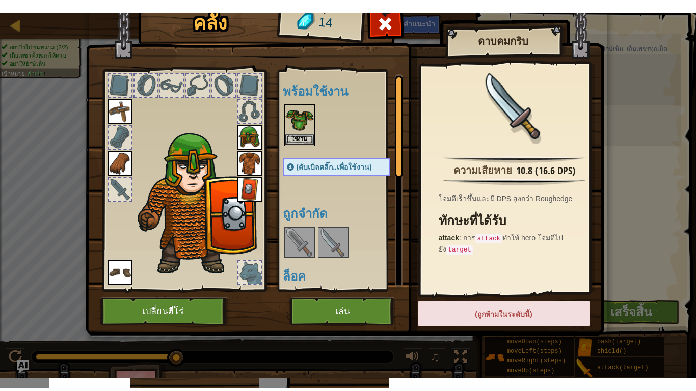
scroll to position [122, 0]
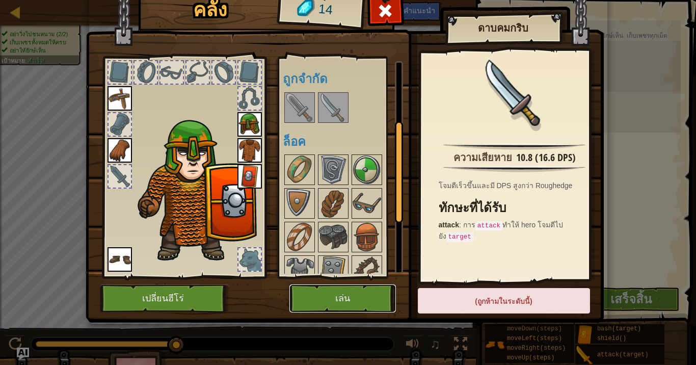
drag, startPoint x: 360, startPoint y: 169, endPoint x: 340, endPoint y: 299, distance: 131.5
click at [340, 299] on button "เล่น" at bounding box center [342, 298] width 106 height 28
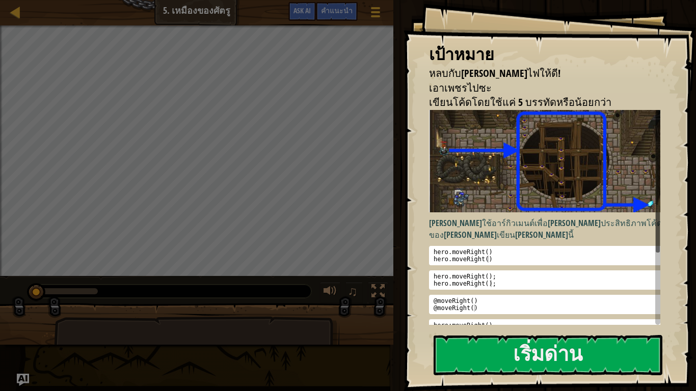
click at [688, 17] on div "เป้าหมาย หลบกับดักไฟให้ดี! เอาเพชรไปซะ เขียนโค้ดโดยใช้แค่ 5 บรรทัดหรือน้อยกว่า …" at bounding box center [549, 195] width 292 height 391
click at [11, 8] on div at bounding box center [15, 12] width 13 height 13
select select "th"
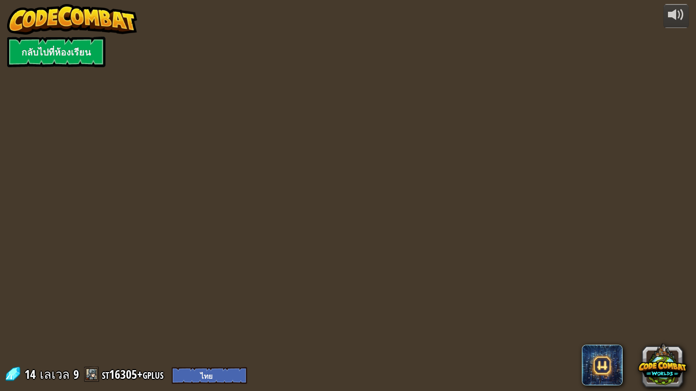
select select "th"
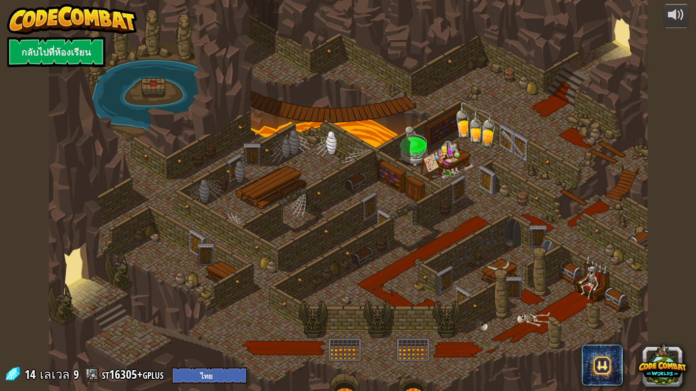
select select "th"
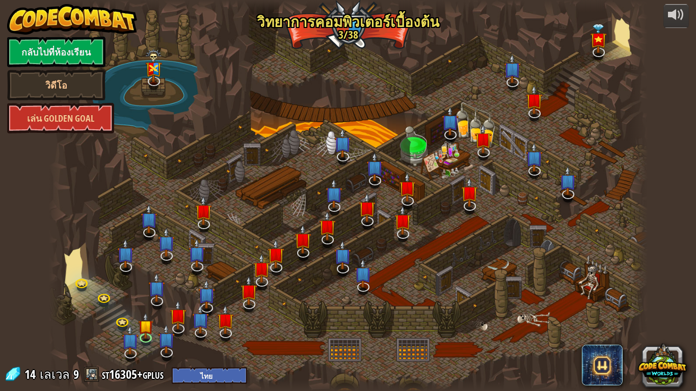
select select "th"
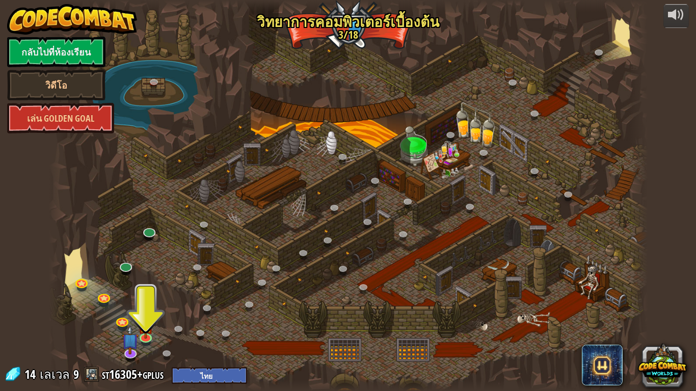
click at [688, 0] on div "powered by กลับไปที่ห้องเรียน วิดีโอ เล่น Golden Goal 25. Kithgard ประตู (ล็อค)…" at bounding box center [348, 195] width 696 height 391
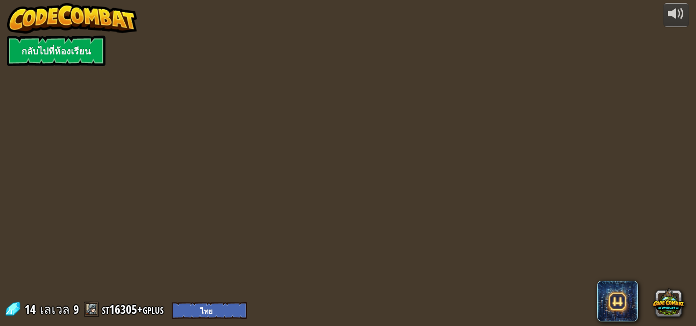
select select "th"
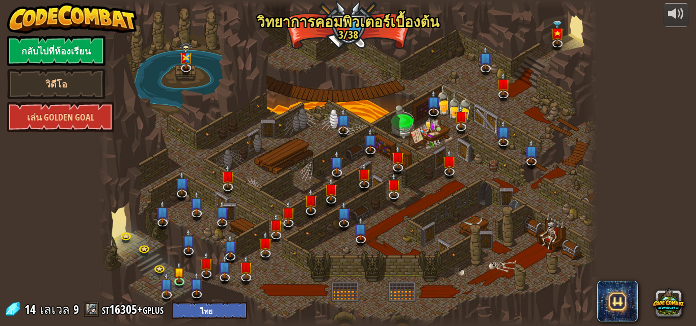
select select "th"
